Goal: Find specific page/section: Find specific page/section

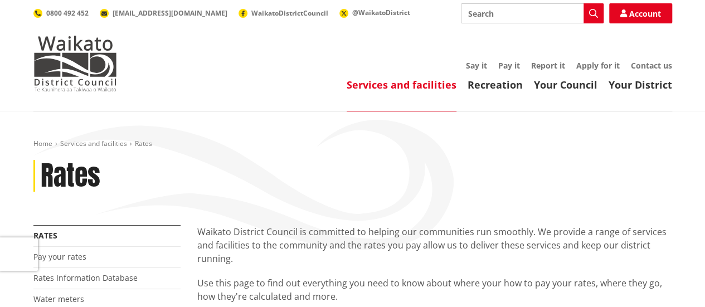
click at [511, 17] on input "Search" at bounding box center [532, 13] width 143 height 20
type input "[STREET_ADDRESS]"
click at [592, 12] on icon "button" at bounding box center [593, 13] width 9 height 9
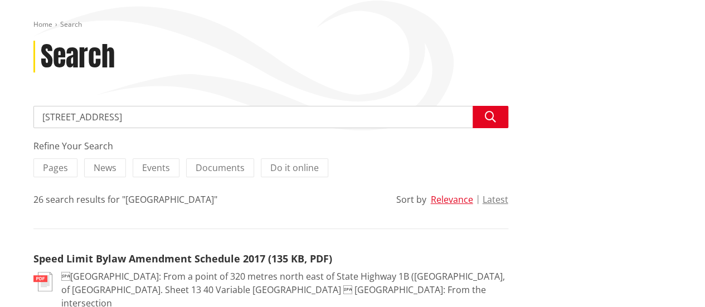
scroll to position [56, 0]
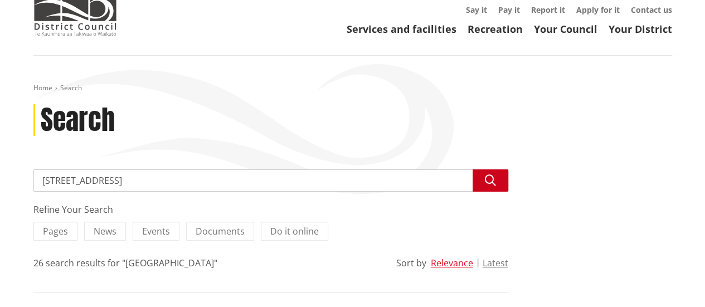
click at [486, 182] on icon "button" at bounding box center [490, 180] width 11 height 11
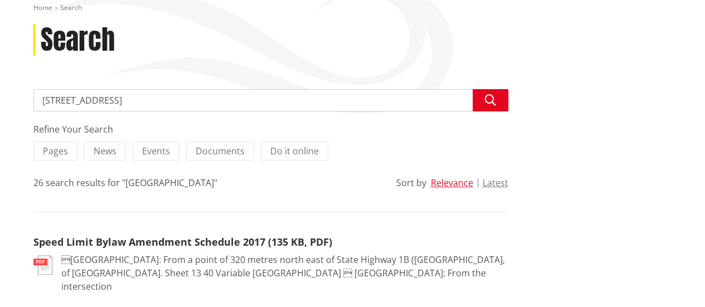
scroll to position [111, 0]
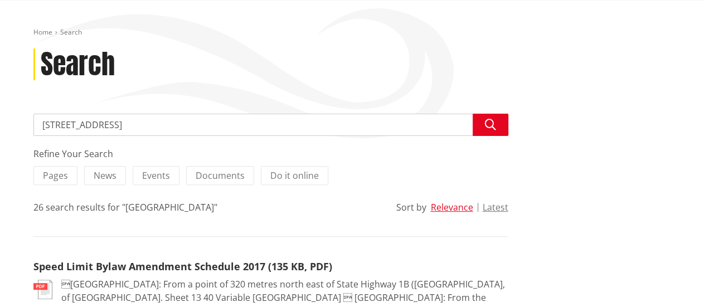
click at [267, 199] on div "Refine Your Search Pages News Events Documents Do it online 26 search results f…" at bounding box center [270, 192] width 475 height 90
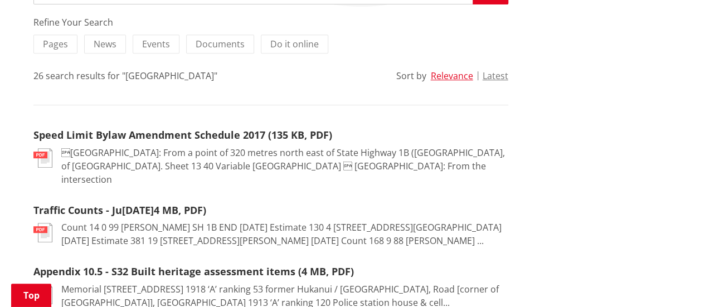
scroll to position [0, 0]
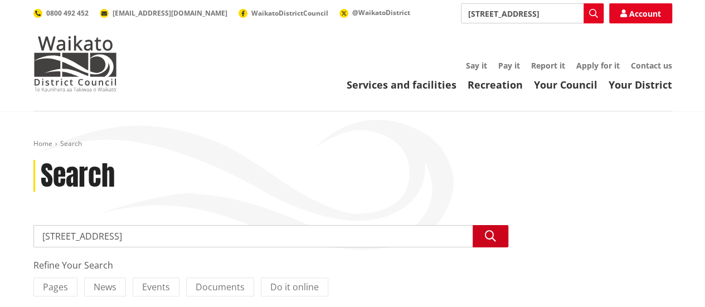
click at [489, 236] on icon "button" at bounding box center [490, 236] width 11 height 11
click at [120, 241] on input "[STREET_ADDRESS]" at bounding box center [270, 236] width 475 height 22
drag, startPoint x: 120, startPoint y: 241, endPoint x: 72, endPoint y: 239, distance: 47.4
click at [70, 239] on input "[STREET_ADDRESS]" at bounding box center [270, 236] width 475 height 22
click at [81, 238] on input "[STREET_ADDRESS]" at bounding box center [270, 236] width 475 height 22
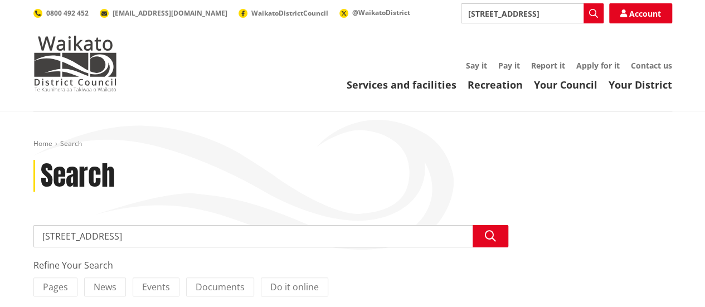
drag, startPoint x: 110, startPoint y: 238, endPoint x: 30, endPoint y: 243, distance: 79.8
